Goal: Task Accomplishment & Management: Manage account settings

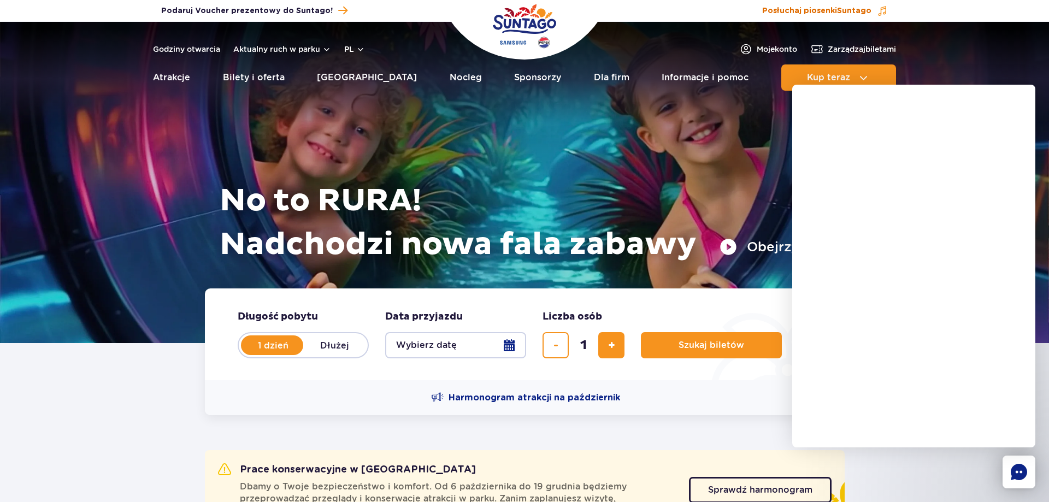
click at [837, 7] on span "Posłuchaj piosenki Suntago" at bounding box center [816, 10] width 109 height 11
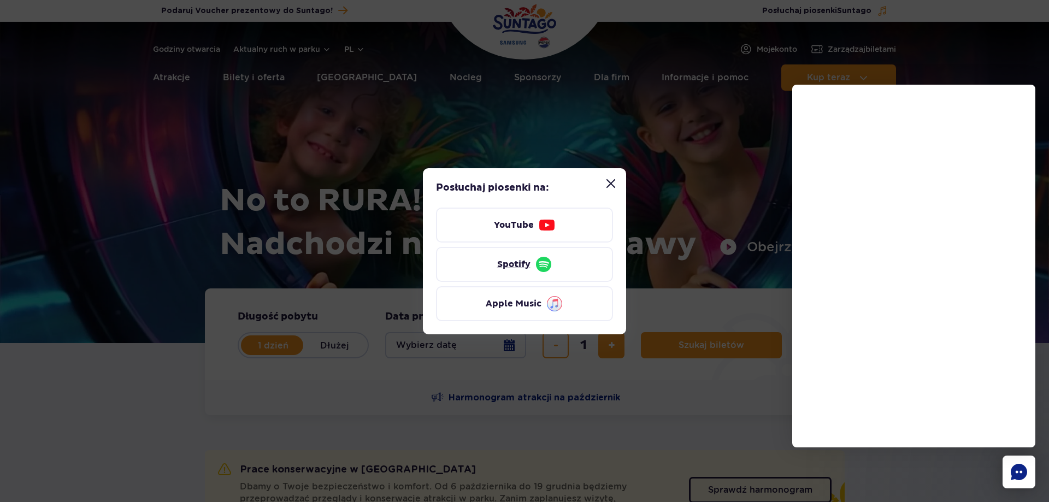
click at [526, 264] on link "Spotify" at bounding box center [524, 264] width 177 height 35
click at [609, 184] on button "Zamknij modal “Posłuchaj piosenki Suntago”" at bounding box center [611, 184] width 22 height 22
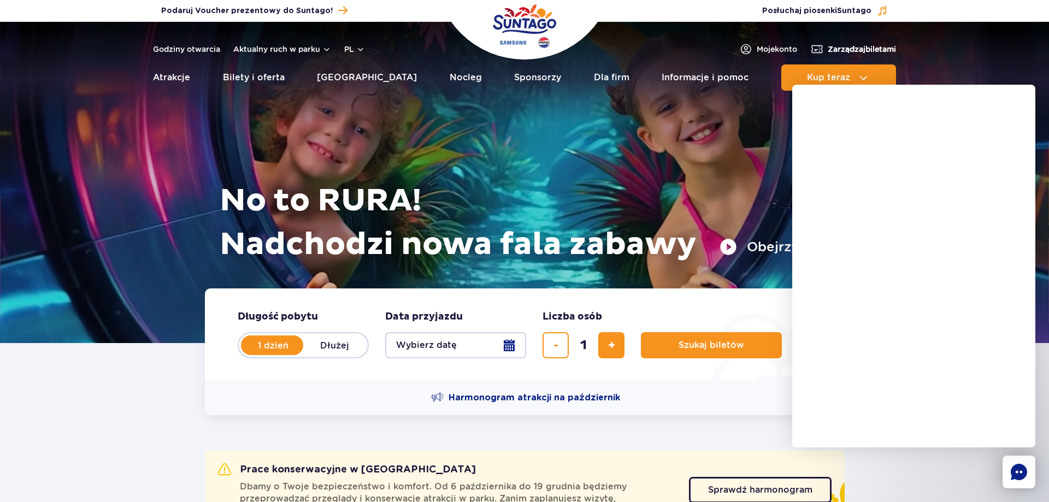
click at [852, 49] on span "Zarządzaj biletami" at bounding box center [862, 49] width 68 height 11
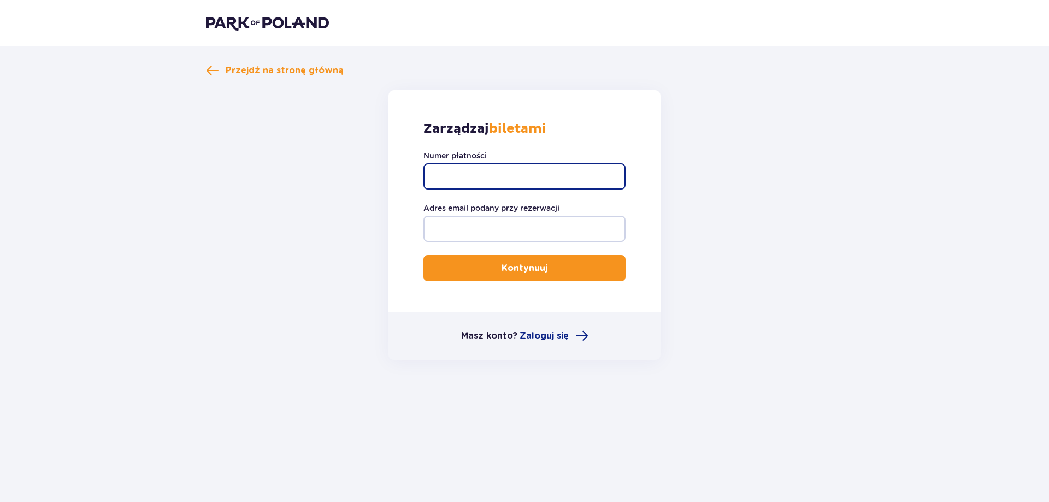
click at [486, 177] on input "Numer płatności" at bounding box center [524, 176] width 202 height 26
paste input "TR-VRC-J4DNEAX"
type input "TR-VRC-J4DNEAX"
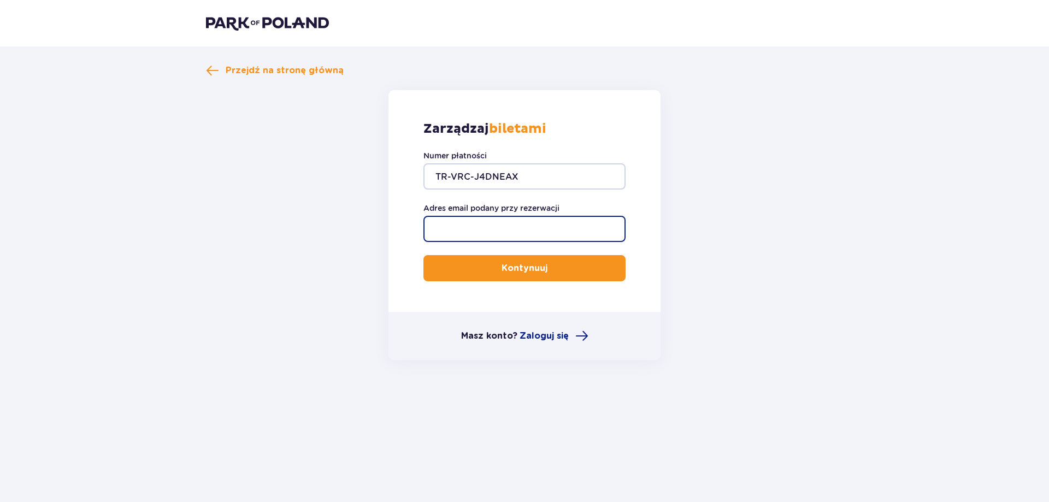
click at [531, 228] on input "Adres email podany przy rezerwacji" at bounding box center [524, 229] width 202 height 26
type input "pldwstudio@gmail.com"
click at [423, 255] on button "Kontynuuj" at bounding box center [524, 268] width 202 height 26
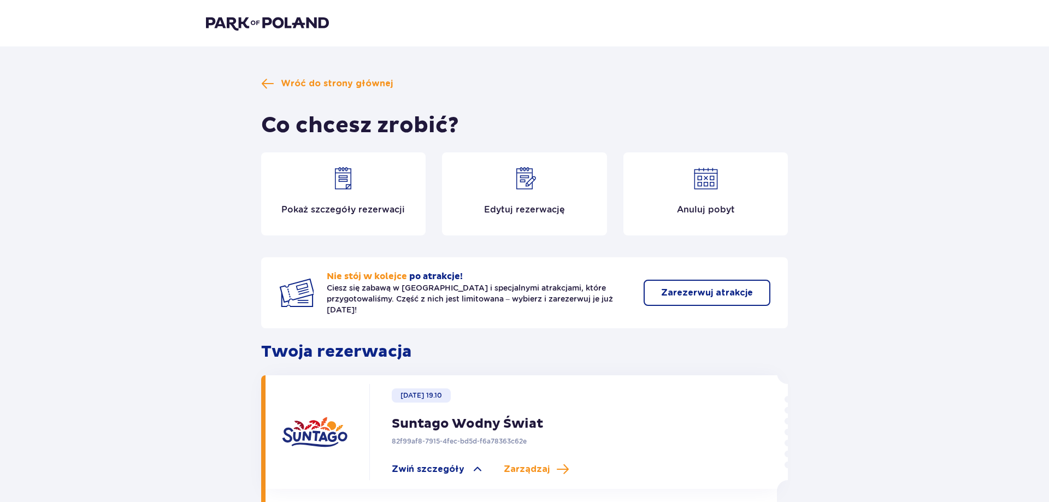
click at [526, 209] on p "Edytuj rezerwację" at bounding box center [524, 210] width 81 height 12
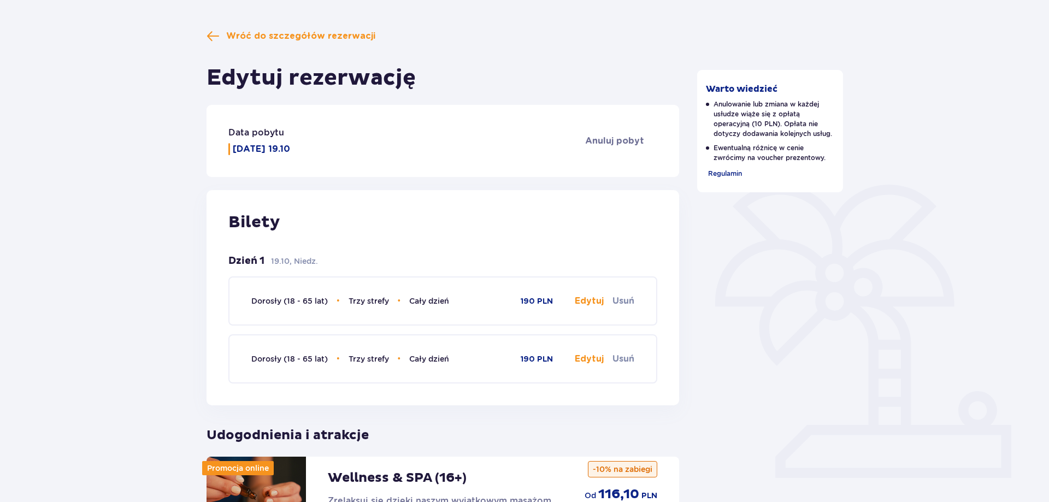
scroll to position [111, 0]
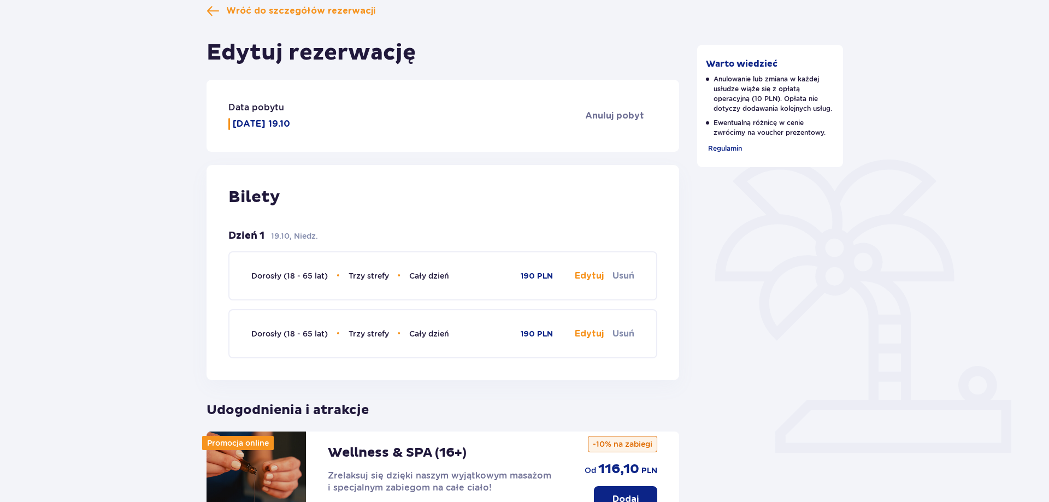
click at [589, 280] on button "Edytuj" at bounding box center [589, 276] width 29 height 12
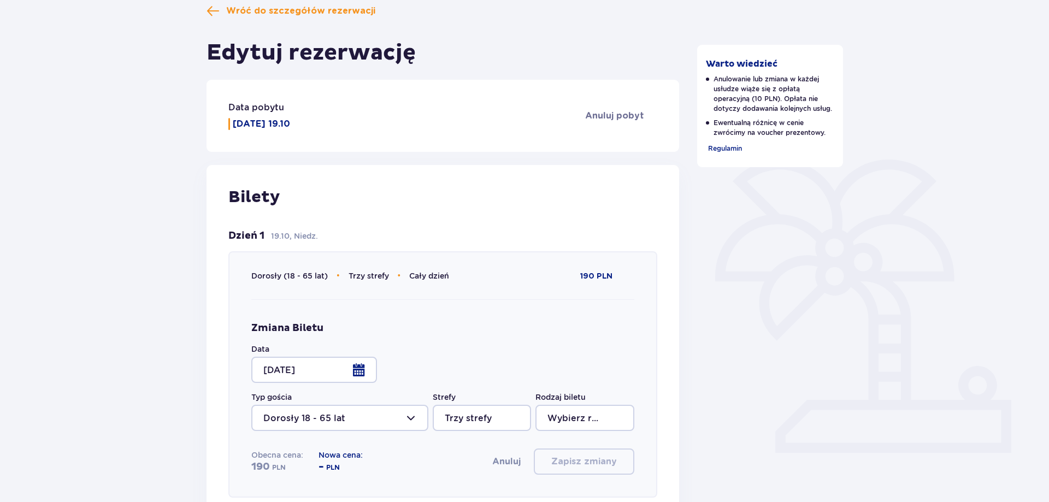
type input "Cały dzień"
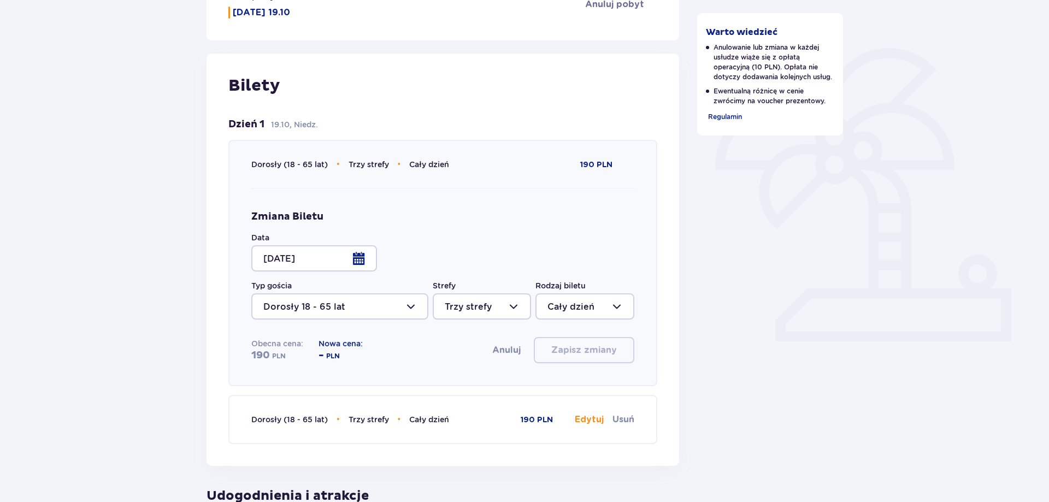
drag, startPoint x: 344, startPoint y: 260, endPoint x: 352, endPoint y: 259, distance: 7.7
click at [352, 259] on div at bounding box center [314, 258] width 126 height 26
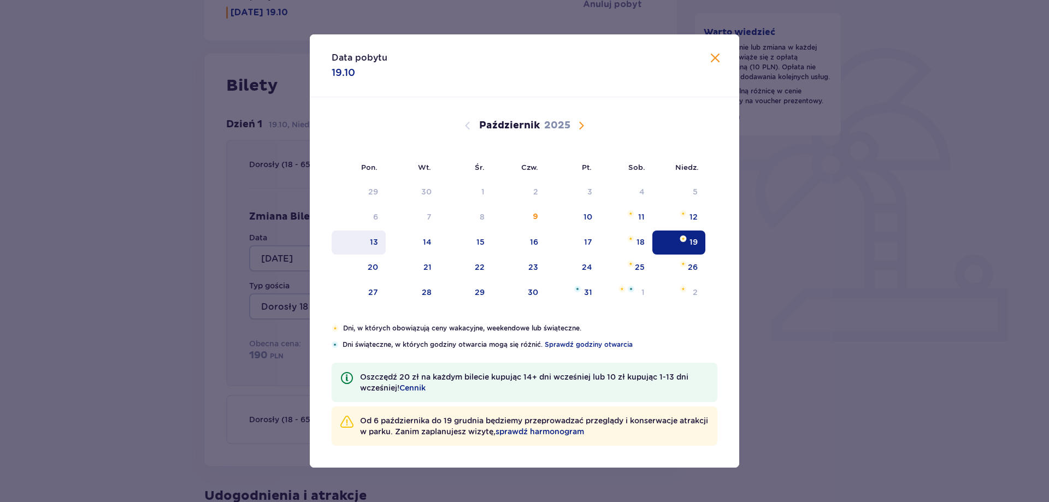
click at [381, 243] on div "13" at bounding box center [359, 243] width 54 height 24
type input "13.10.25"
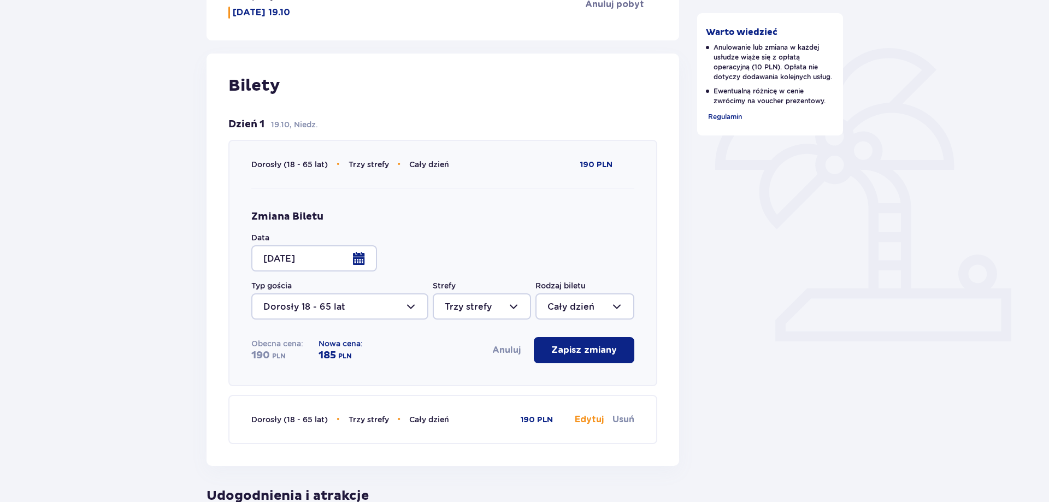
click at [601, 341] on button "Zapisz zmiany" at bounding box center [584, 350] width 101 height 26
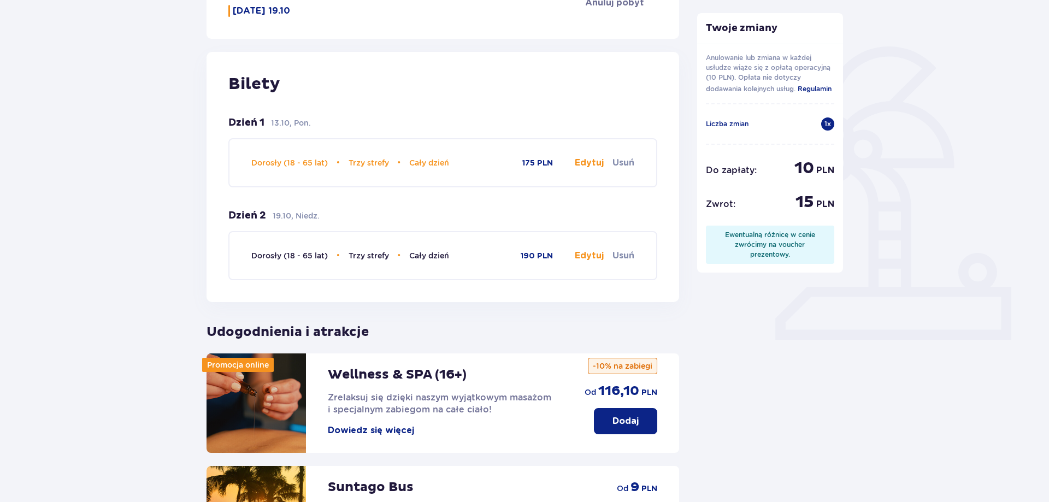
scroll to position [223, 0]
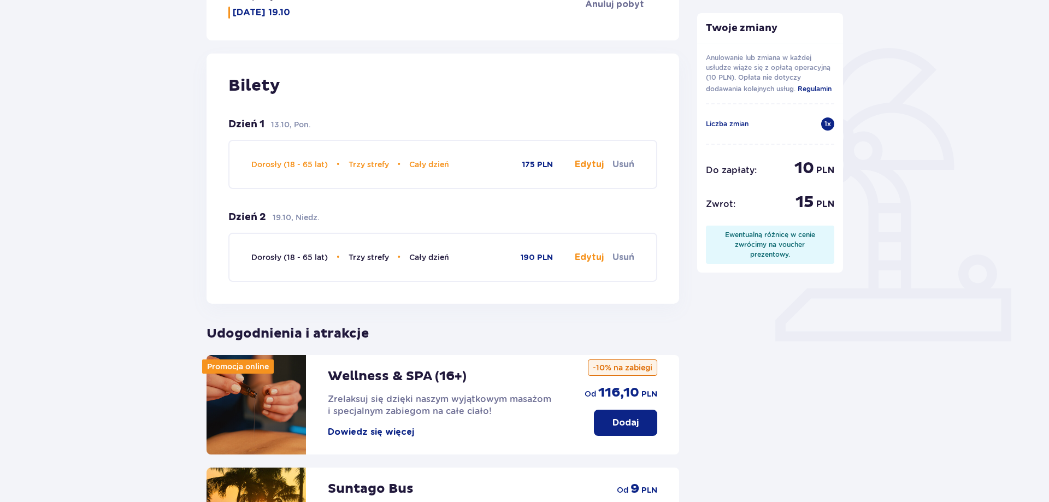
click at [597, 257] on button "Edytuj" at bounding box center [589, 257] width 29 height 12
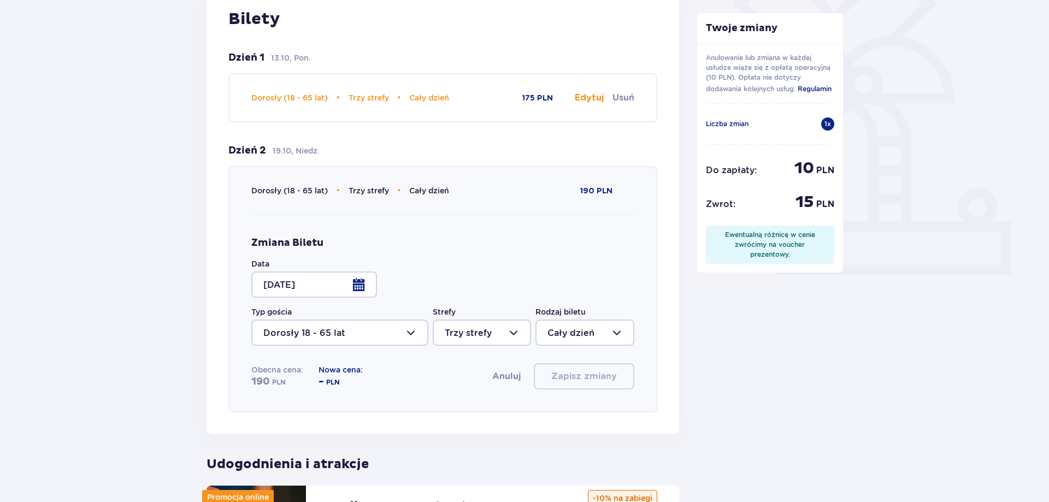
scroll to position [334, 0]
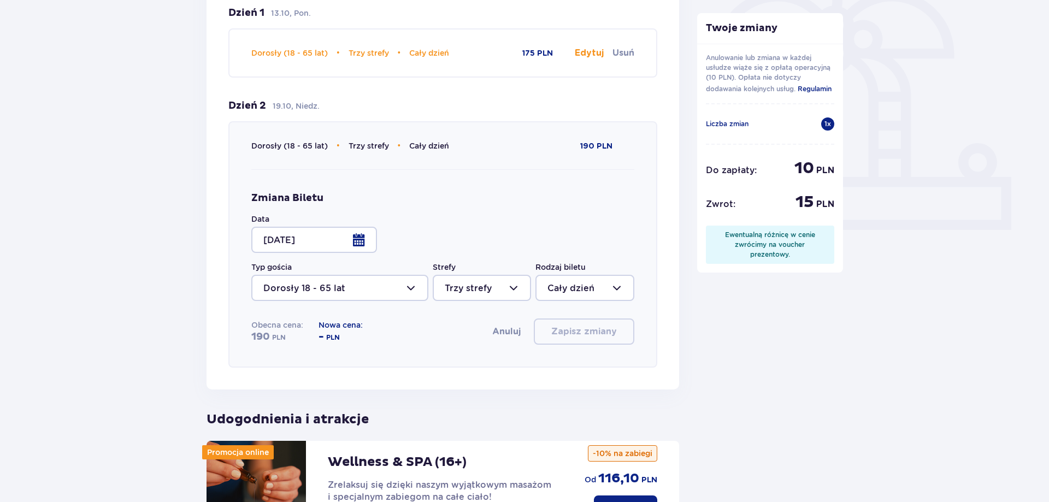
click at [365, 244] on div at bounding box center [314, 240] width 126 height 26
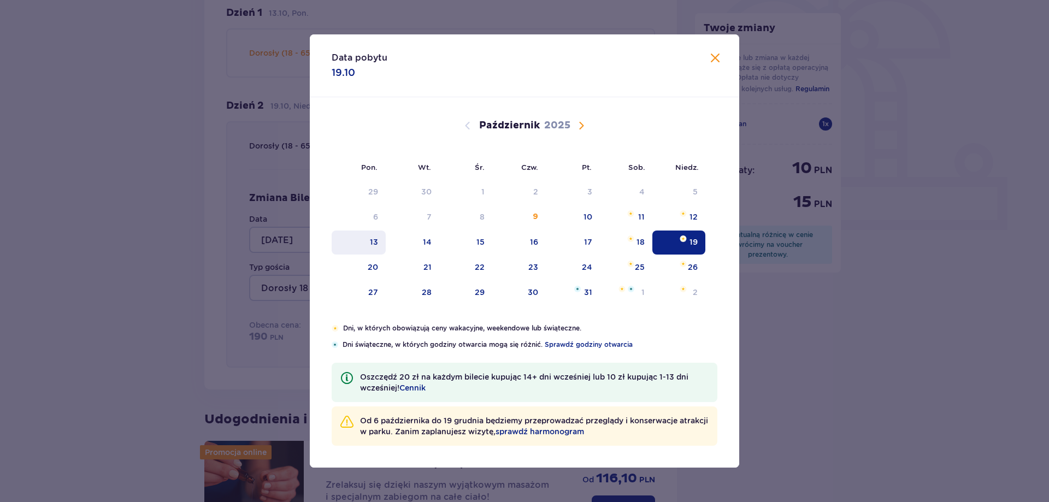
click at [375, 247] on div "13" at bounding box center [374, 242] width 8 height 11
type input "13.10.25"
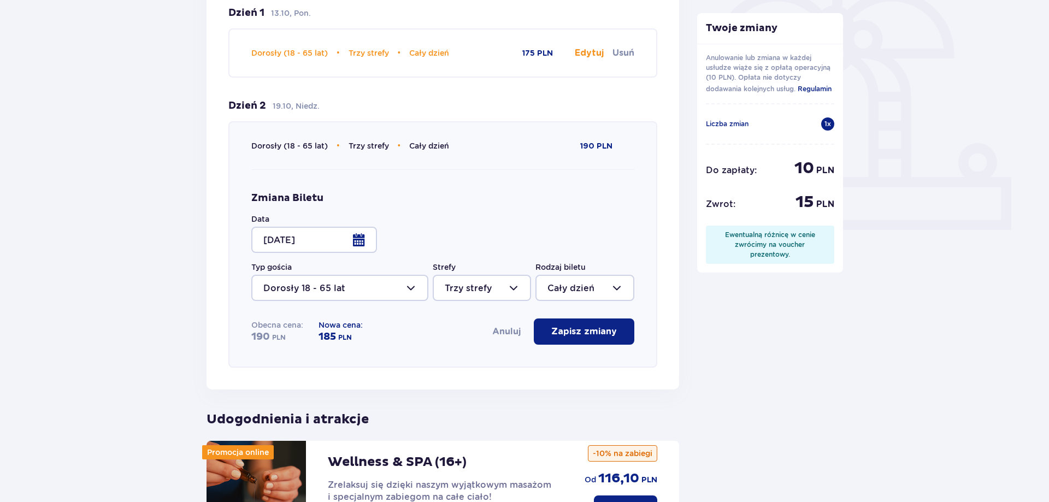
click at [563, 331] on p "Zapisz zmiany" at bounding box center [584, 332] width 66 height 12
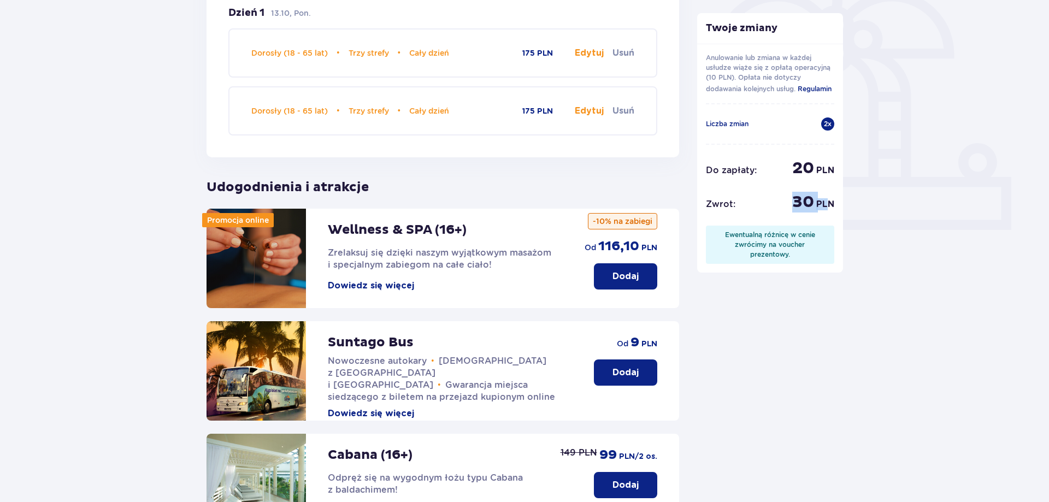
drag, startPoint x: 804, startPoint y: 204, endPoint x: 830, endPoint y: 204, distance: 26.2
click at [829, 204] on div "30 PLN" at bounding box center [813, 202] width 42 height 21
drag, startPoint x: 795, startPoint y: 199, endPoint x: 816, endPoint y: 199, distance: 20.2
click at [816, 199] on div "30 PLN" at bounding box center [813, 202] width 42 height 21
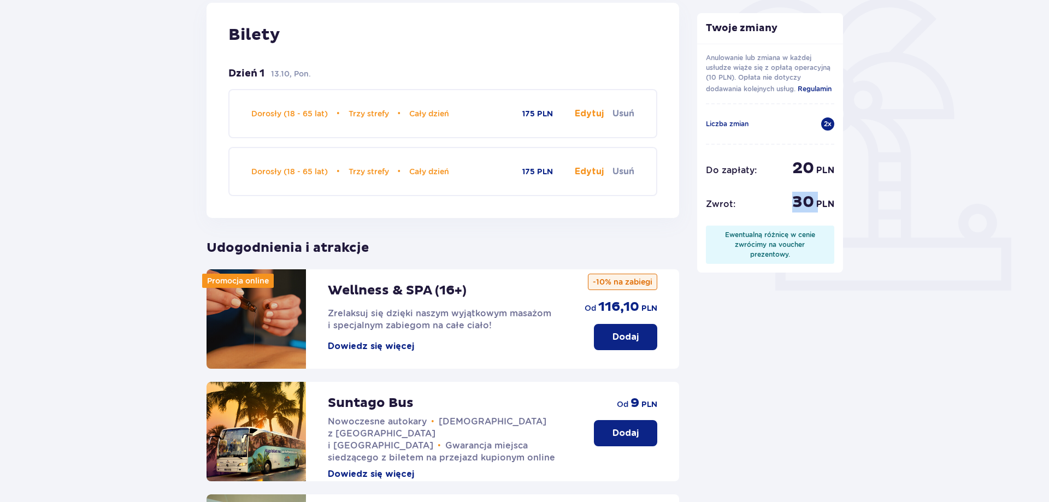
scroll to position [279, 0]
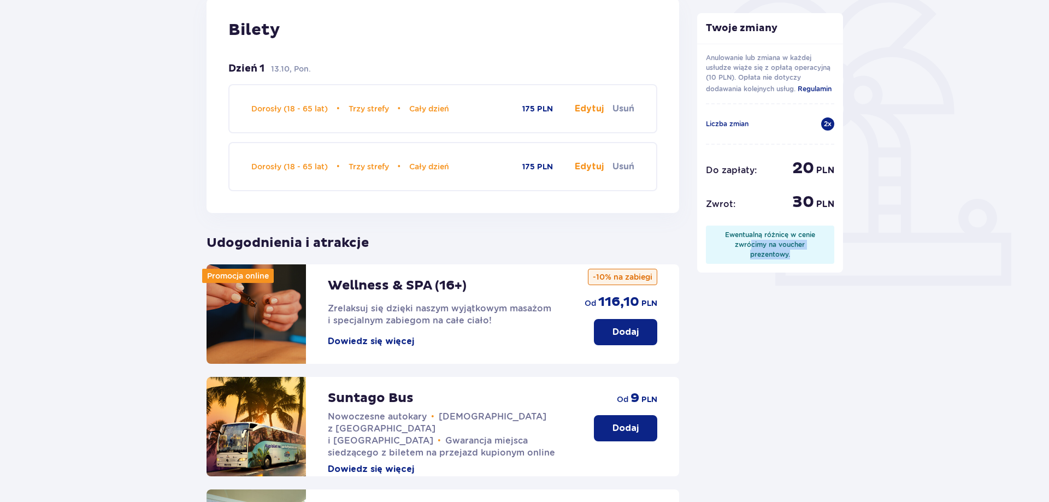
drag, startPoint x: 752, startPoint y: 247, endPoint x: 795, endPoint y: 259, distance: 44.4
click at [795, 259] on div "Ewentualną różnicę w cenie zwrócimy na voucher prezentowy." at bounding box center [770, 245] width 129 height 38
drag, startPoint x: 795, startPoint y: 259, endPoint x: 752, endPoint y: 251, distance: 43.9
click at [752, 251] on div "Ewentualną różnicę w cenie zwrócimy na voucher prezentowy." at bounding box center [770, 245] width 129 height 38
drag, startPoint x: 723, startPoint y: 64, endPoint x: 759, endPoint y: 86, distance: 42.4
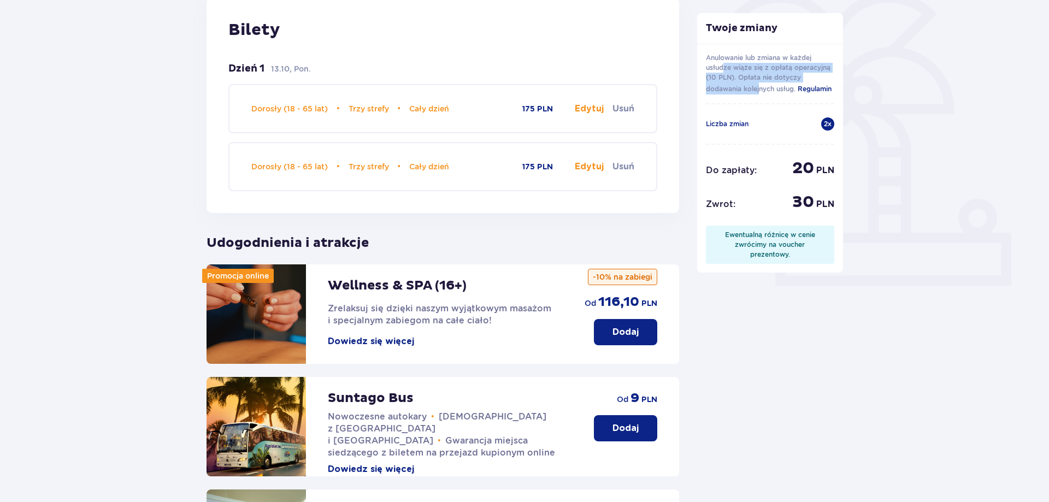
click at [759, 85] on p "Anulowanie lub zmiana w każdej usłudze wiąże się z opłatą operacyjną (10 PLN). …" at bounding box center [770, 74] width 129 height 42
click at [759, 86] on p "Anulowanie lub zmiana w każdej usłudze wiąże się z opłatą operacyjną (10 PLN). …" at bounding box center [770, 74] width 129 height 42
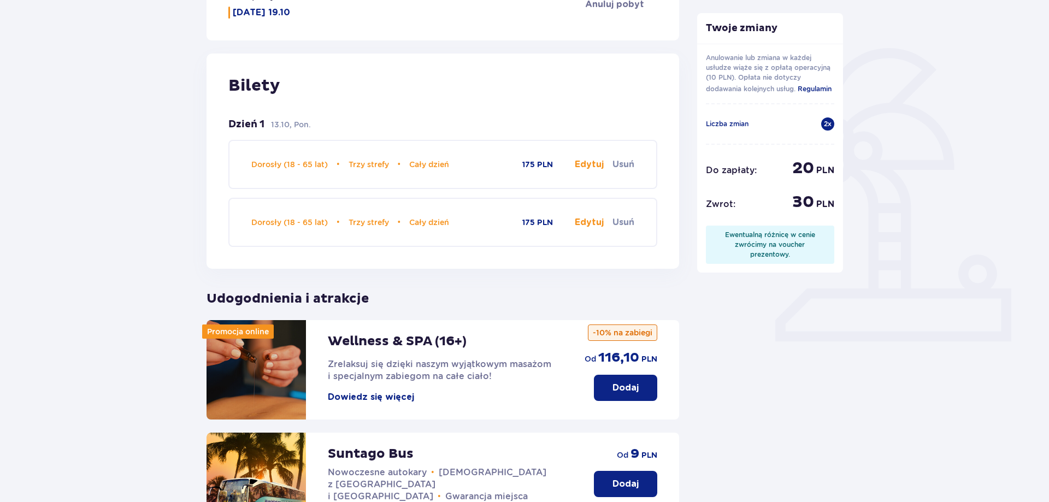
scroll to position [471, 0]
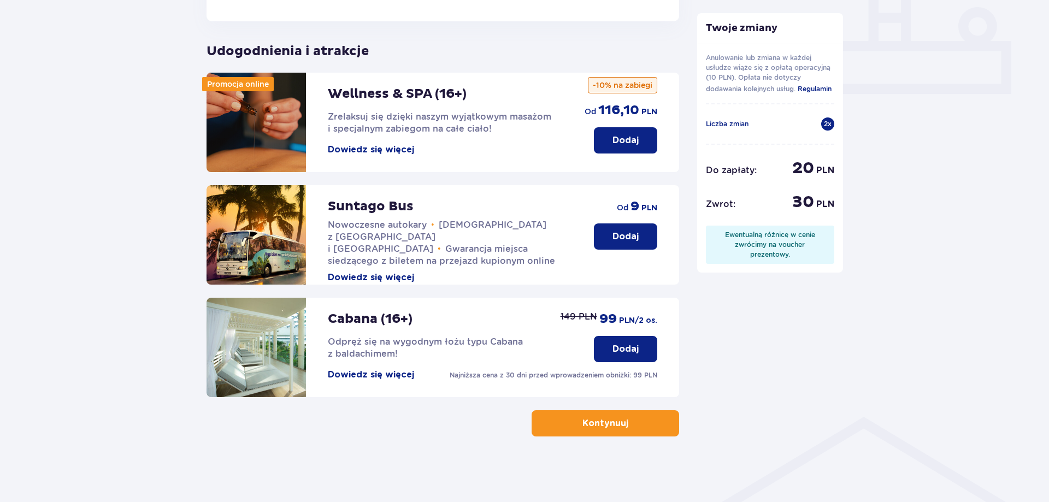
click at [620, 420] on button "Kontynuuj" at bounding box center [605, 423] width 147 height 26
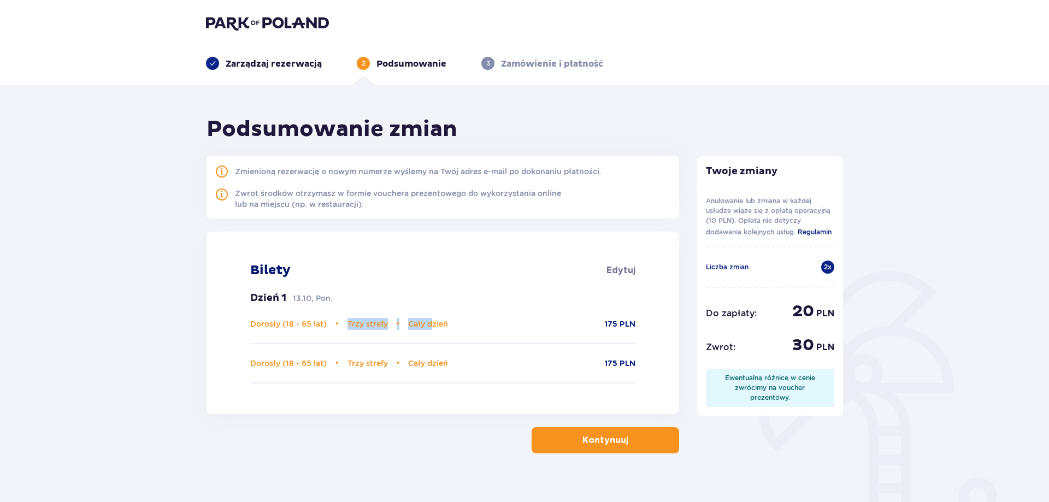
drag, startPoint x: 348, startPoint y: 322, endPoint x: 434, endPoint y: 324, distance: 85.8
click at [433, 323] on p "Dorosły (18 - 65 lat) • Trzy strefy • Cały dzień" at bounding box center [349, 324] width 198 height 12
drag, startPoint x: 262, startPoint y: 170, endPoint x: 466, endPoint y: 170, distance: 204.3
click at [466, 170] on div "Zmienioną rezerwację o nowym numerze wyślemy na Twój adres e-mail po dokonaniu …" at bounding box center [418, 171] width 367 height 11
drag, startPoint x: 577, startPoint y: 170, endPoint x: 545, endPoint y: 219, distance: 57.9
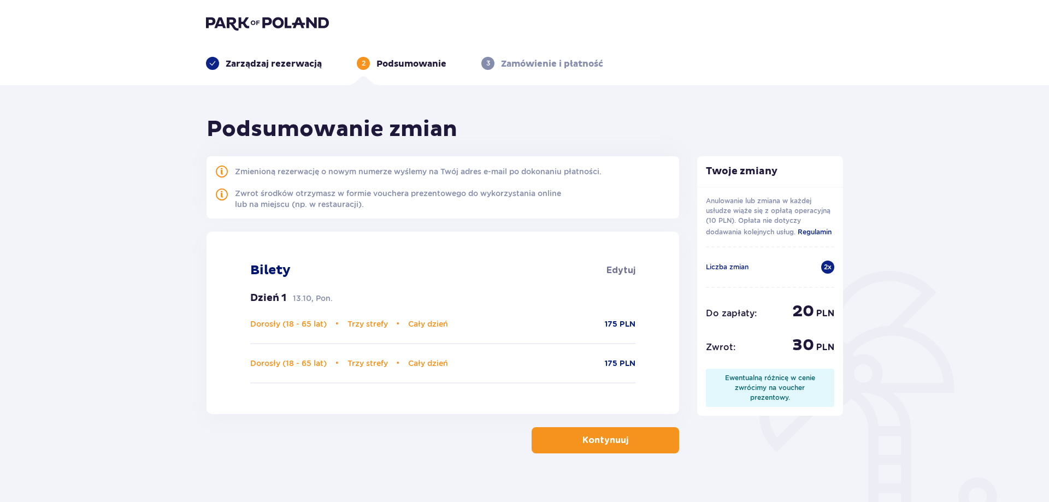
click at [577, 172] on div "Zmienioną rezerwację o nowym numerze wyślemy na Twój adres e-mail po dokonaniu …" at bounding box center [418, 171] width 367 height 11
click at [594, 445] on p "Kontynuuj" at bounding box center [605, 440] width 46 height 12
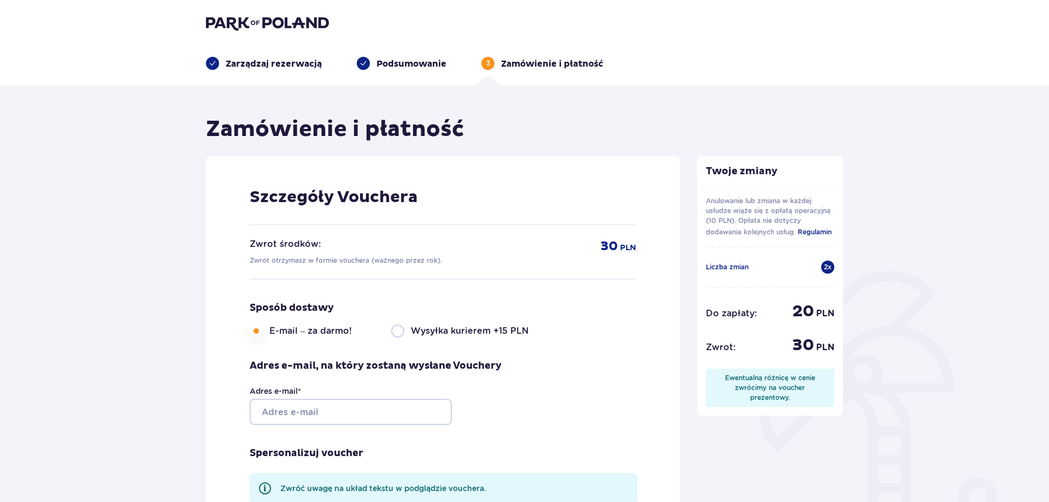
click at [312, 332] on label "E-mail – za darmo!" at bounding box center [319, 330] width 100 height 13
drag, startPoint x: 288, startPoint y: 245, endPoint x: 435, endPoint y: 265, distance: 147.9
click at [435, 265] on div "Zwrot środków: Zwrot otrzymasz w formie vouchera (ważnego przez rok)." at bounding box center [346, 251] width 192 height 27
click at [435, 266] on div "Zwrot środków: Zwrot otrzymasz w formie vouchera (ważnego przez rok). 30 PLN" at bounding box center [443, 252] width 386 height 55
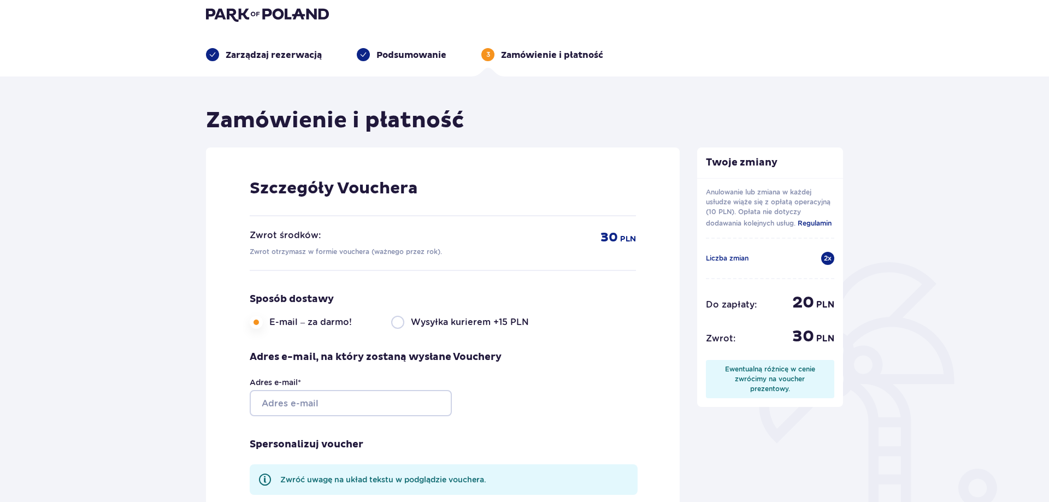
scroll to position [56, 0]
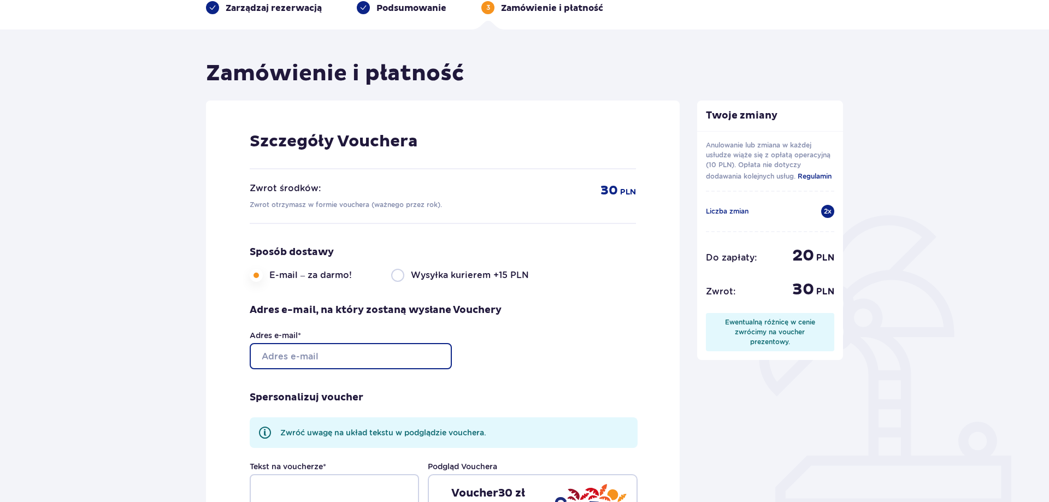
click at [349, 360] on input "Adres e-mail *" at bounding box center [351, 356] width 202 height 26
type input "pldwstudio@gmail.com"
click at [500, 355] on div "Adres e-mail * pldwstudio@gmail.com" at bounding box center [376, 349] width 252 height 39
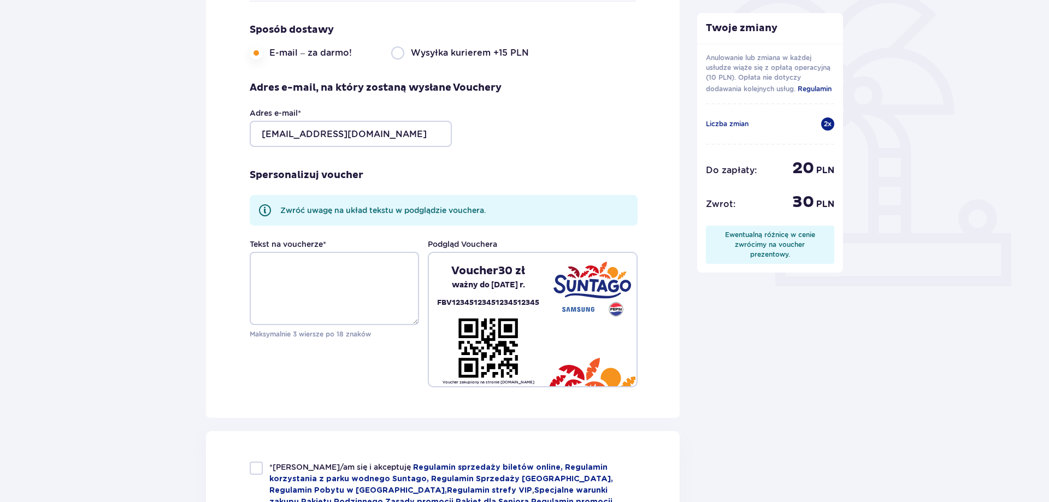
scroll to position [279, 0]
click at [487, 326] on img at bounding box center [488, 347] width 60 height 60
click at [317, 296] on textarea "Tekst na voucherze *" at bounding box center [334, 287] width 169 height 73
click at [645, 312] on div "Szczegóły Vouchera Zwrot środków: Zwrot otrzymasz w formie vouchera (ważnego pr…" at bounding box center [443, 148] width 474 height 540
click at [583, 327] on div at bounding box center [591, 318] width 89 height 133
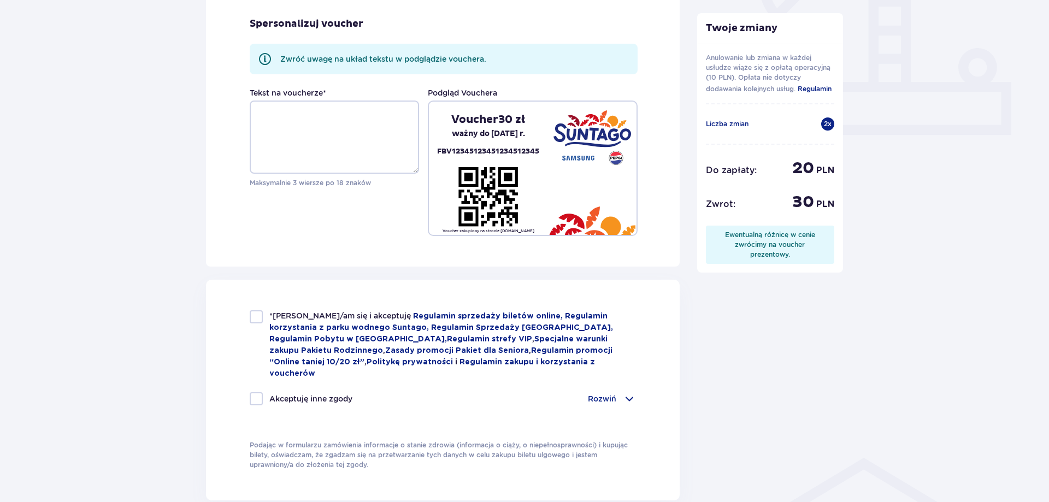
scroll to position [446, 0]
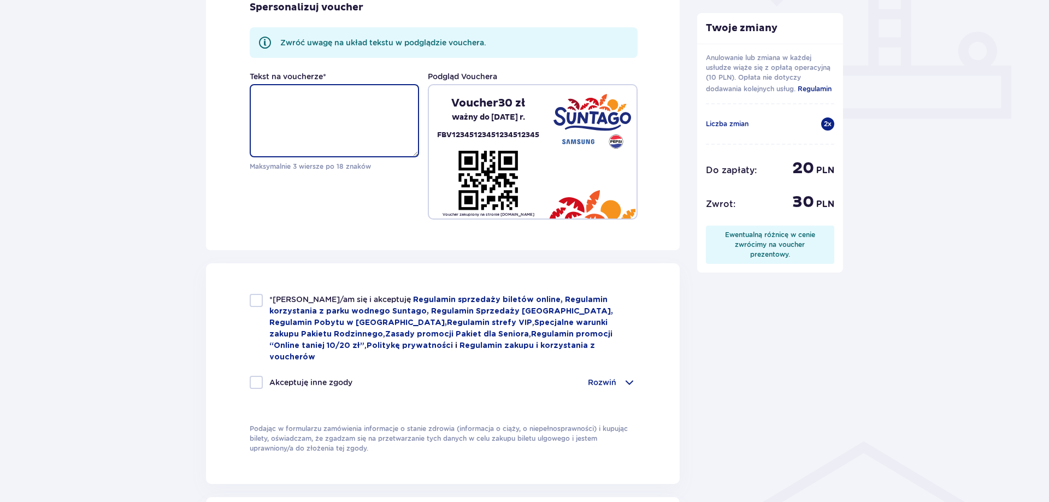
click at [272, 116] on textarea "Tekst na voucherze *" at bounding box center [334, 120] width 169 height 73
type textarea "N"
type textarea "AriuszSuperFok"
click at [724, 299] on div "Twoje zmiany Anulowanie lub zmiana w każdej usłudze wiąże się z opłatą operacyj…" at bounding box center [770, 282] width 164 height 1225
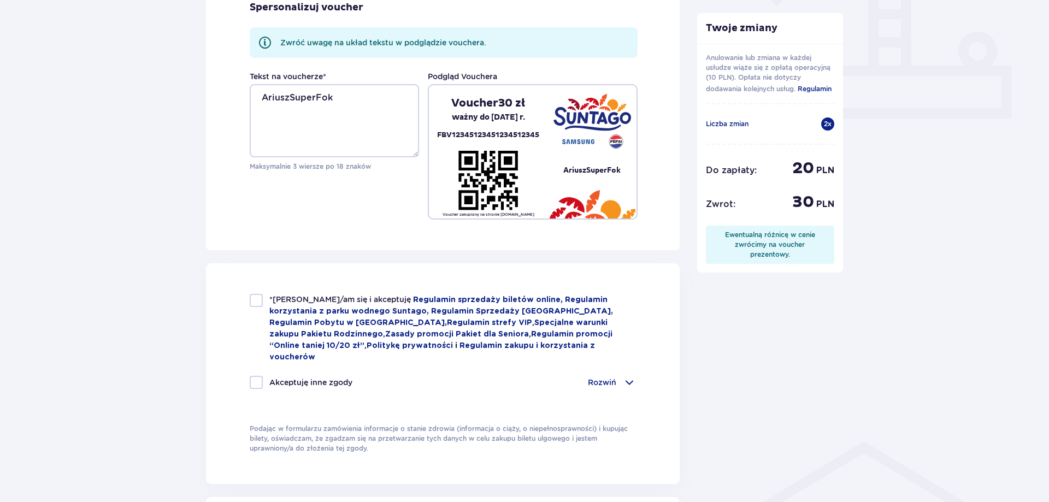
click at [256, 299] on div at bounding box center [256, 300] width 13 height 13
checkbox input "true"
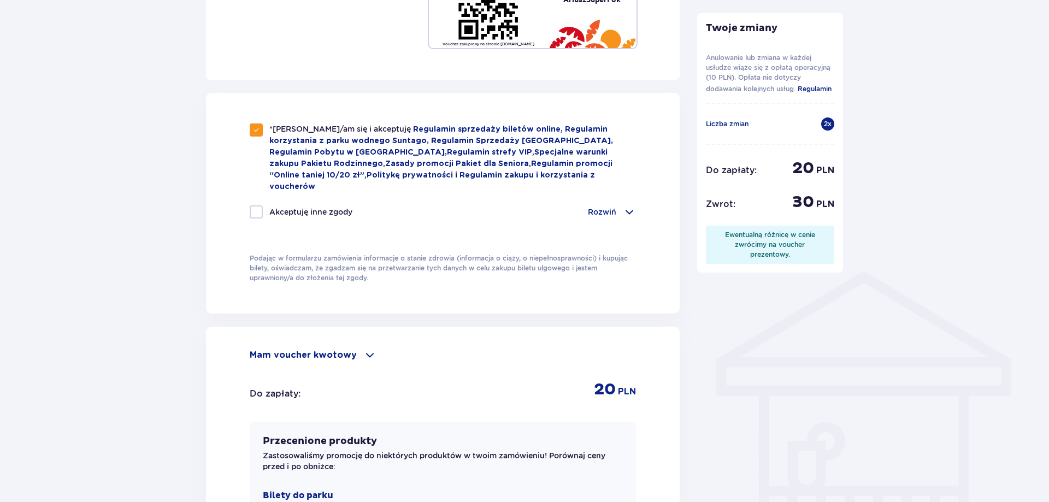
scroll to position [724, 0]
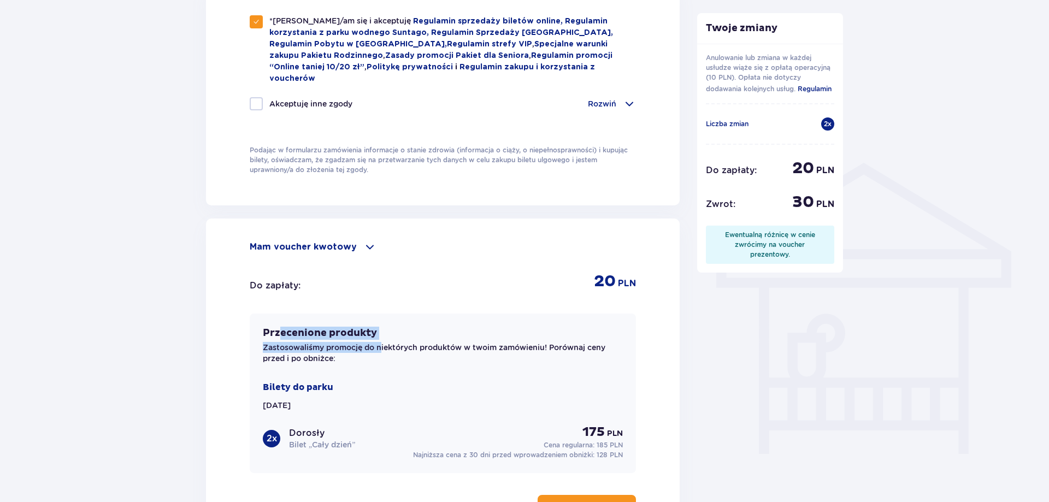
drag, startPoint x: 281, startPoint y: 320, endPoint x: 383, endPoint y: 335, distance: 102.8
click at [383, 335] on div "Przecenione produkty Zastosowaliśmy promocję do niektórych produktów w twoim za…" at bounding box center [443, 345] width 360 height 37
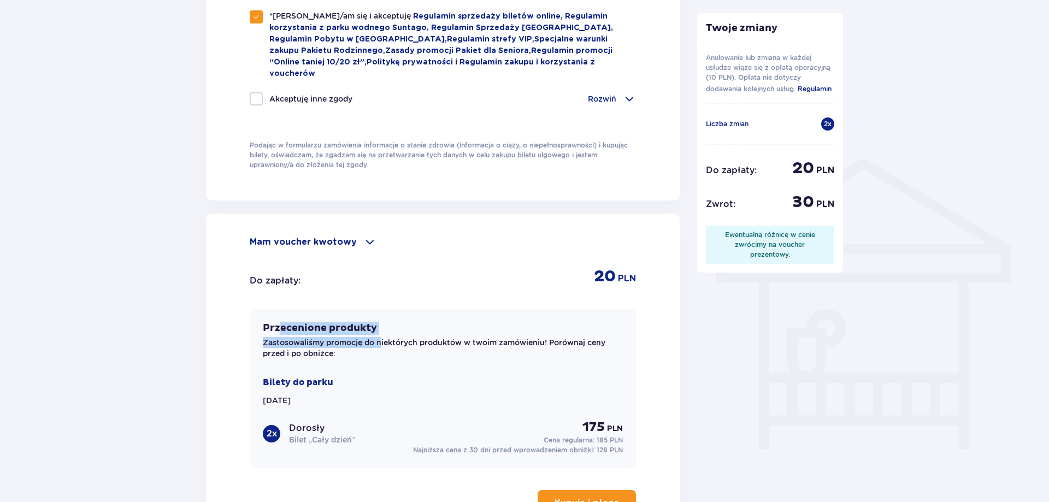
scroll to position [836, 0]
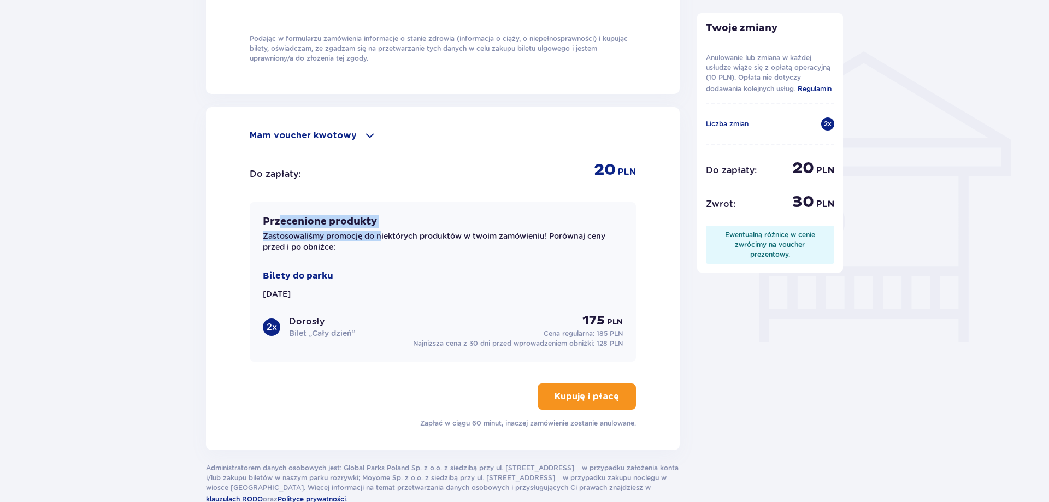
click at [576, 392] on button "Kupuję i płacę" at bounding box center [587, 396] width 98 height 26
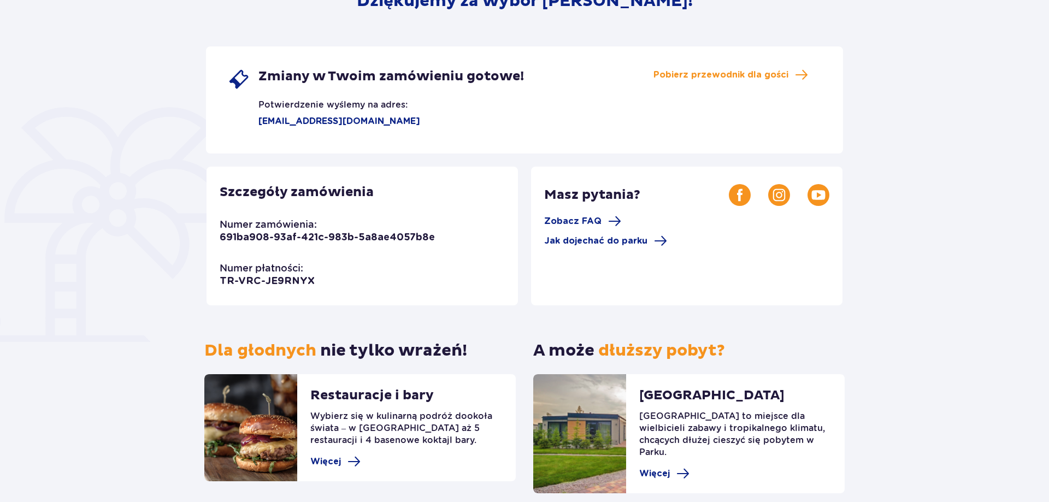
scroll to position [205, 0]
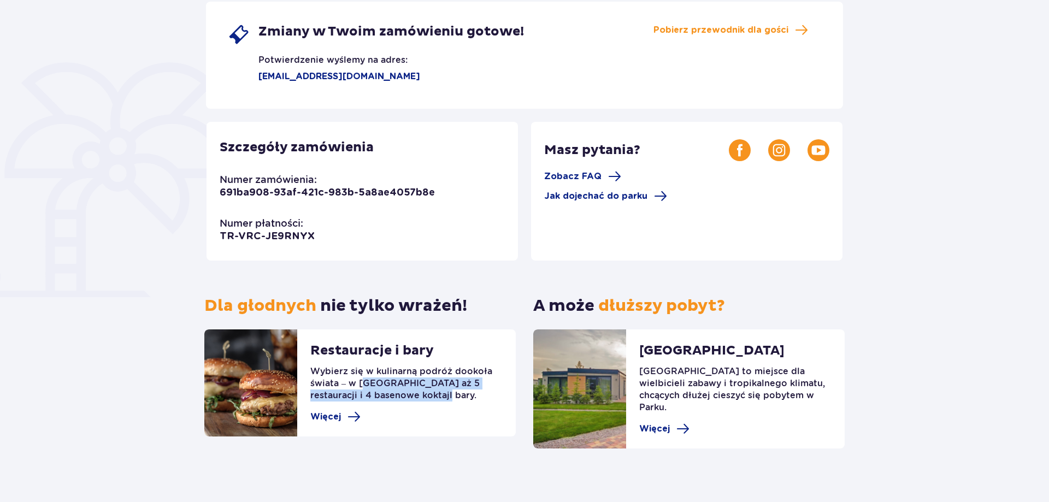
drag, startPoint x: 363, startPoint y: 385, endPoint x: 410, endPoint y: 399, distance: 49.1
click at [410, 399] on p "Wybierz się w kulinarną podróż dookoła świata – w parku czeka aż 5 restauracji …" at bounding box center [406, 387] width 192 height 45
drag, startPoint x: 608, startPoint y: 308, endPoint x: 659, endPoint y: 306, distance: 51.4
click at [659, 306] on span "dłuższy pobyt?" at bounding box center [661, 306] width 127 height 20
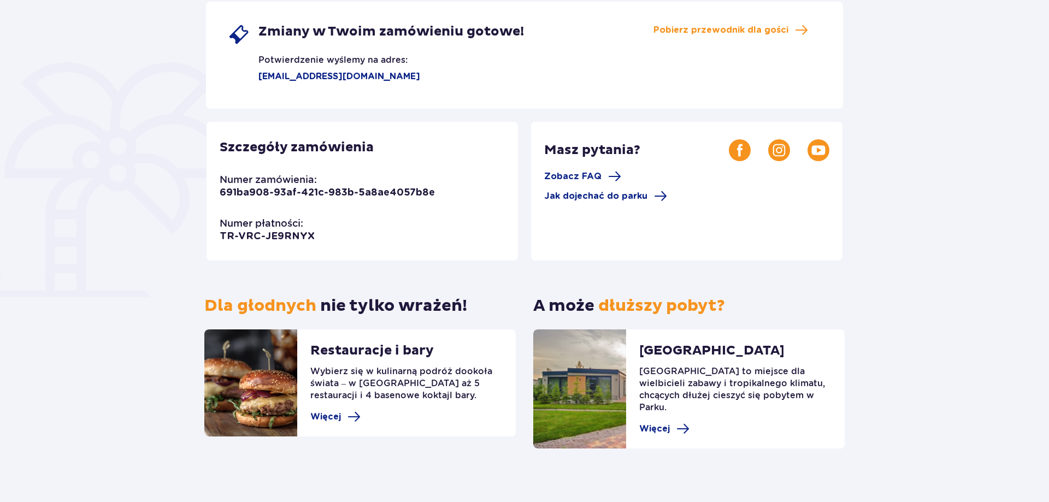
scroll to position [0, 0]
